Goal: Transaction & Acquisition: Book appointment/travel/reservation

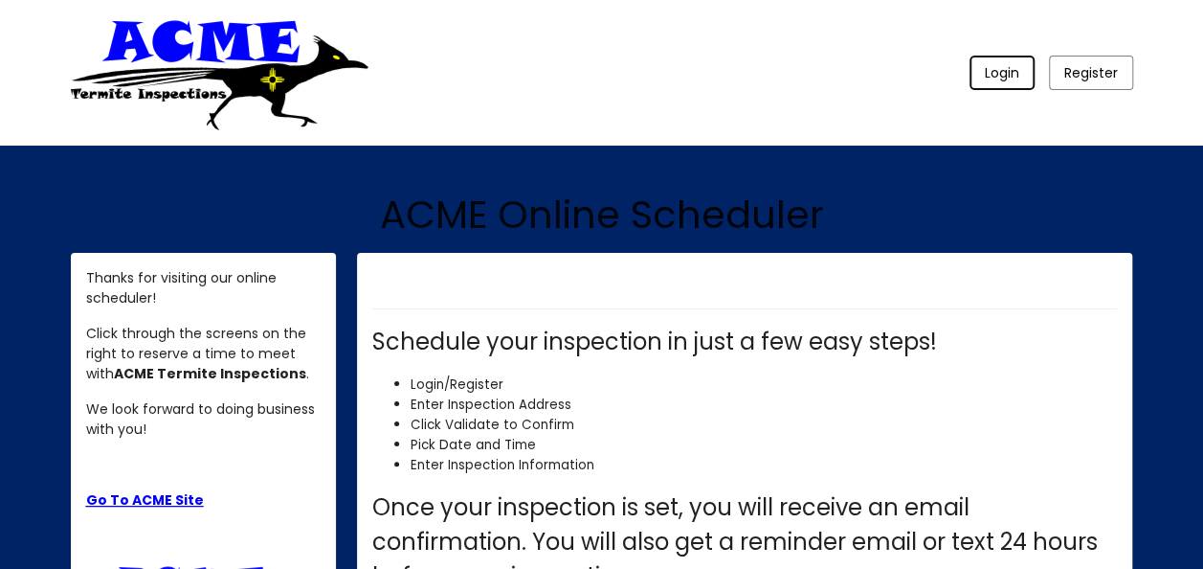
click at [1002, 82] on span "Login" at bounding box center [1002, 72] width 34 height 19
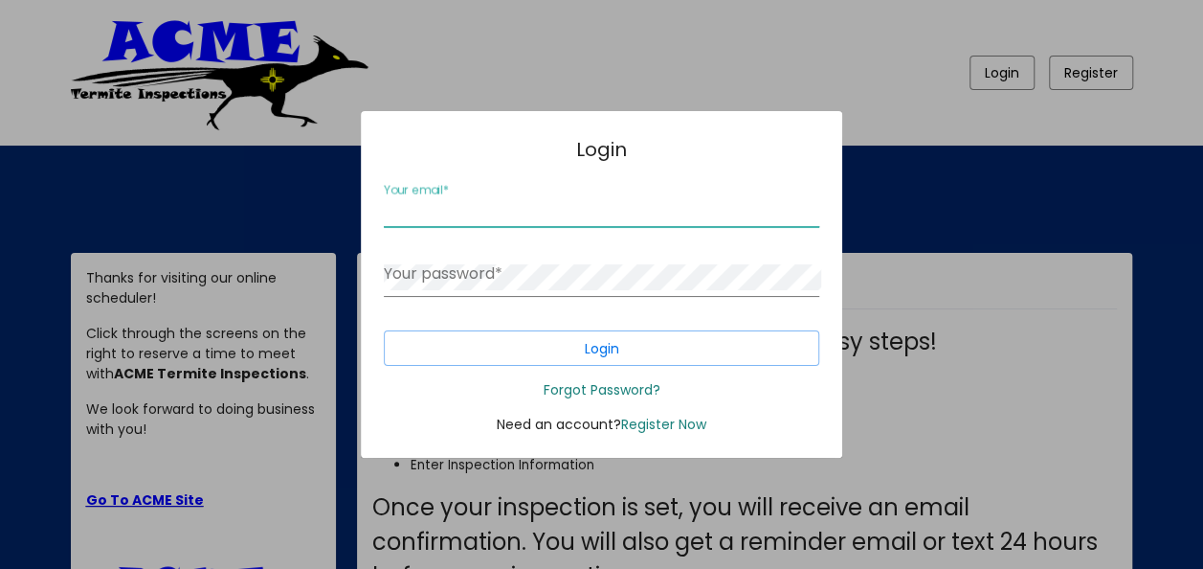
type input "[EMAIL_ADDRESS][DOMAIN_NAME]"
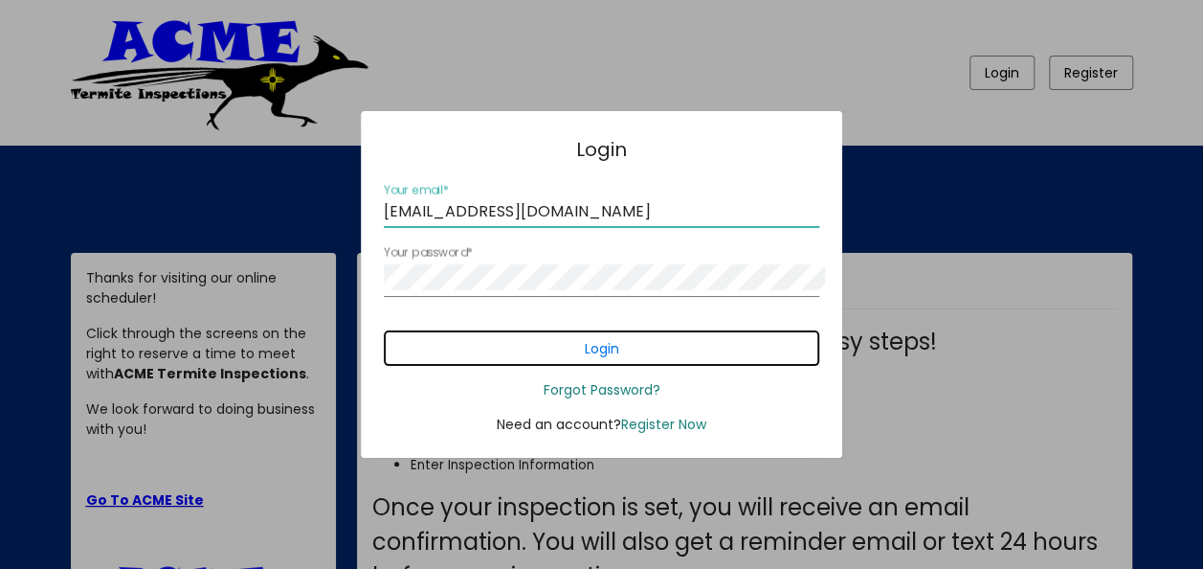
click at [624, 366] on button "Login" at bounding box center [602, 347] width 436 height 35
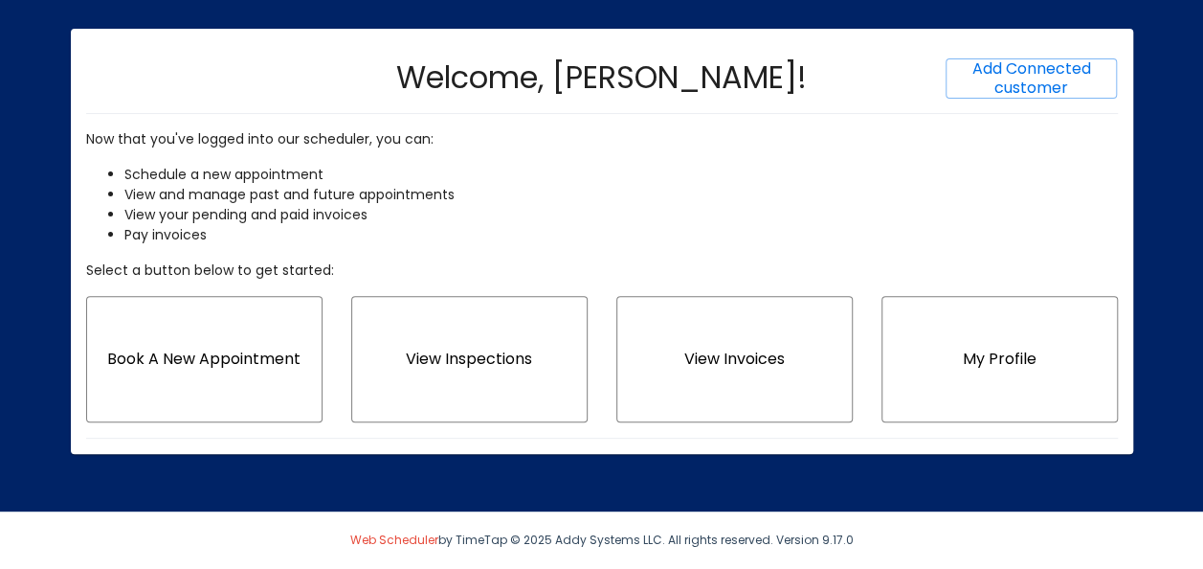
scroll to position [287, 0]
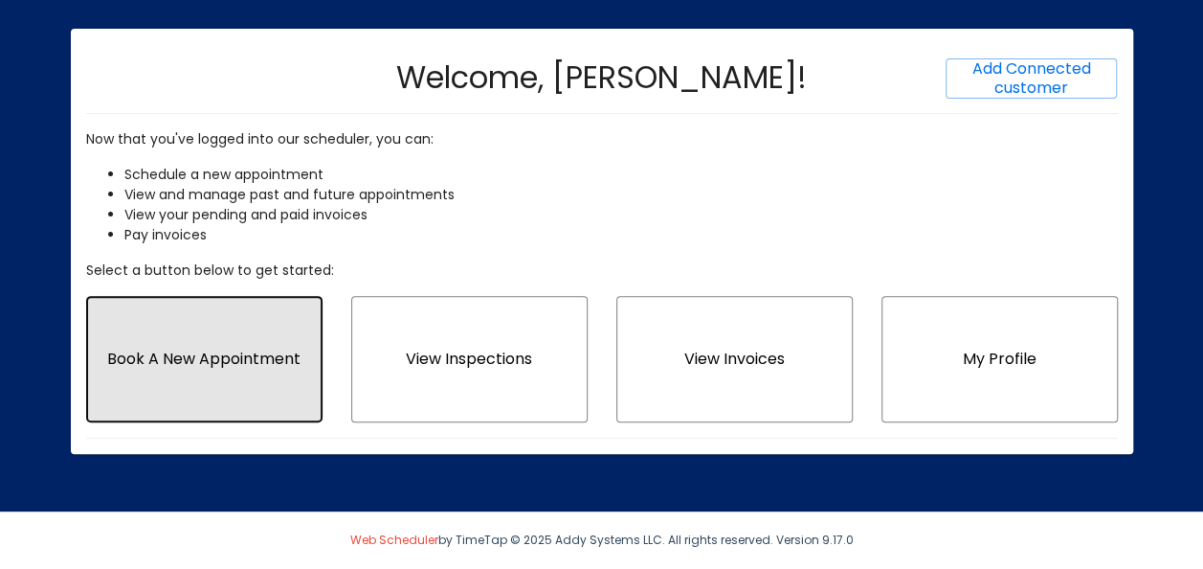
click at [243, 370] on span "Book A New Appointment" at bounding box center [203, 359] width 193 height 22
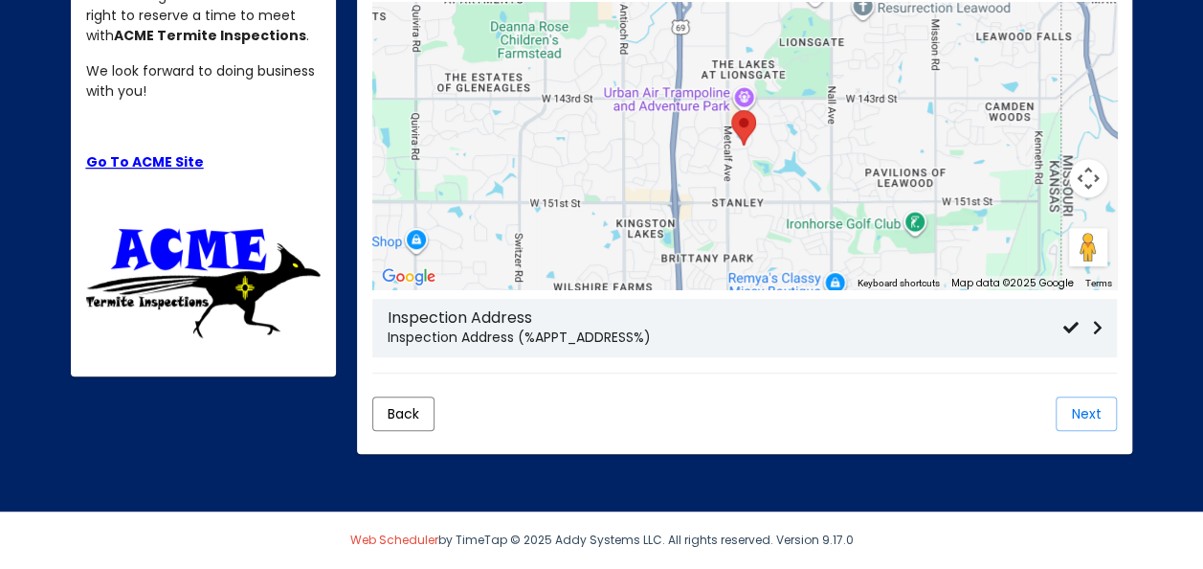
scroll to position [503, 0]
click at [705, 324] on h3 "Inspection Address" at bounding box center [725, 317] width 675 height 18
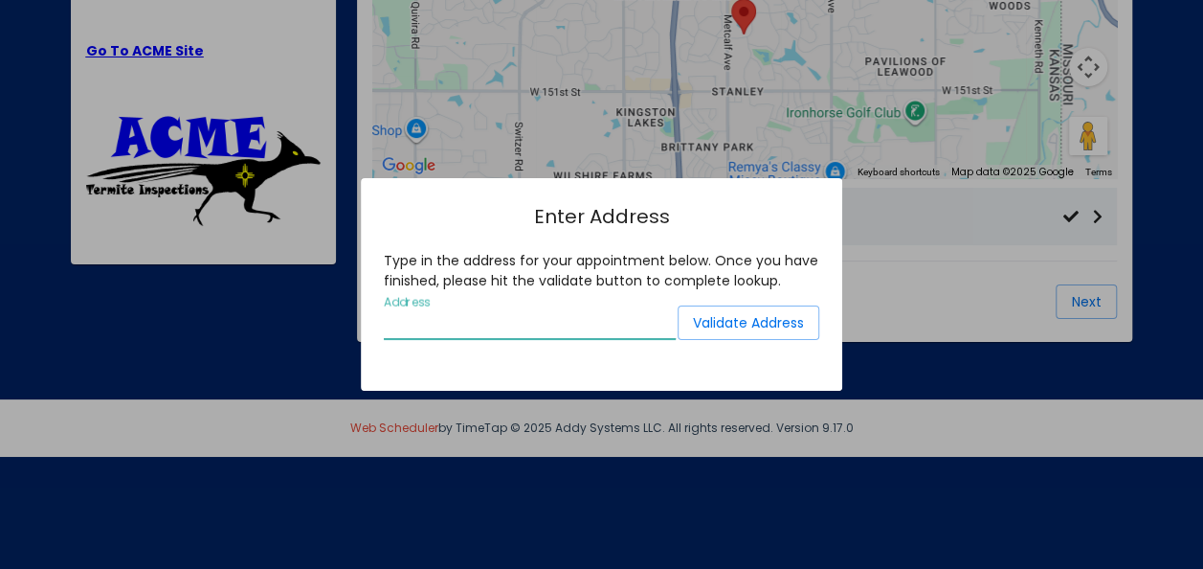
click at [537, 329] on input "Address" at bounding box center [530, 323] width 292 height 17
type input "108 chupadero mountainair"
click at [746, 313] on span "Validate Address" at bounding box center [748, 322] width 111 height 19
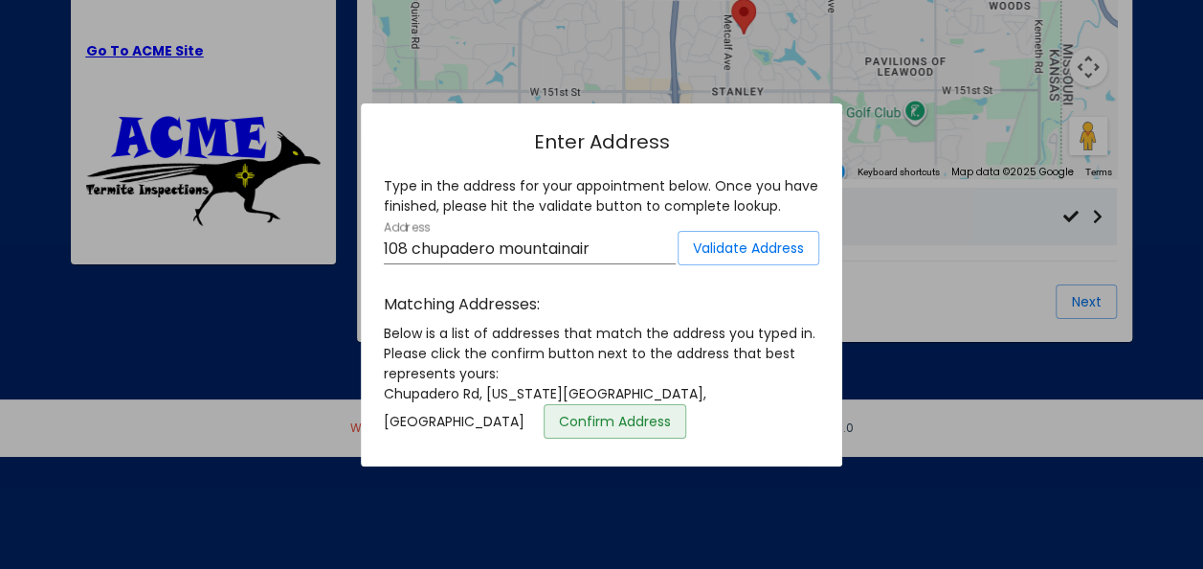
click at [671, 431] on span "Confirm Address" at bounding box center [615, 421] width 112 height 19
